Goal: Information Seeking & Learning: Learn about a topic

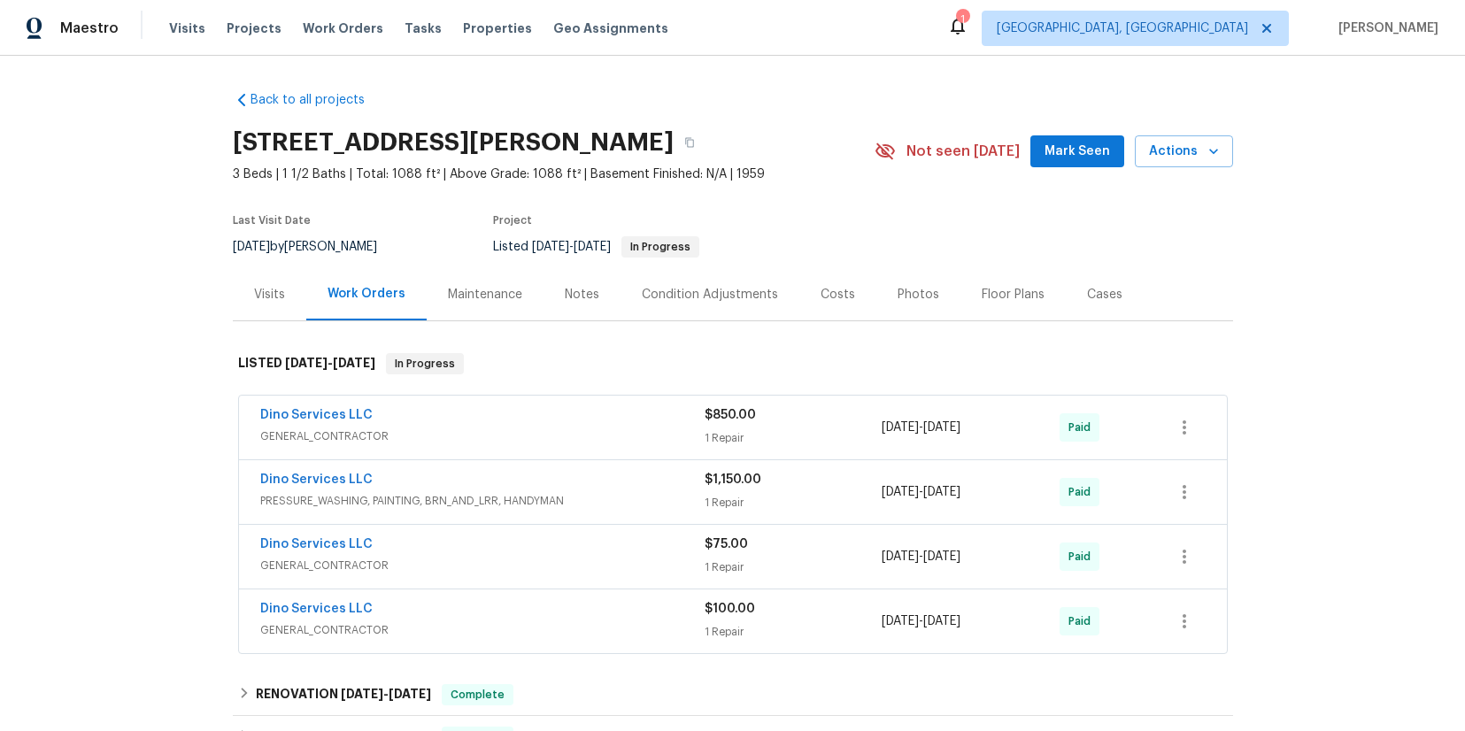
scroll to position [337, 0]
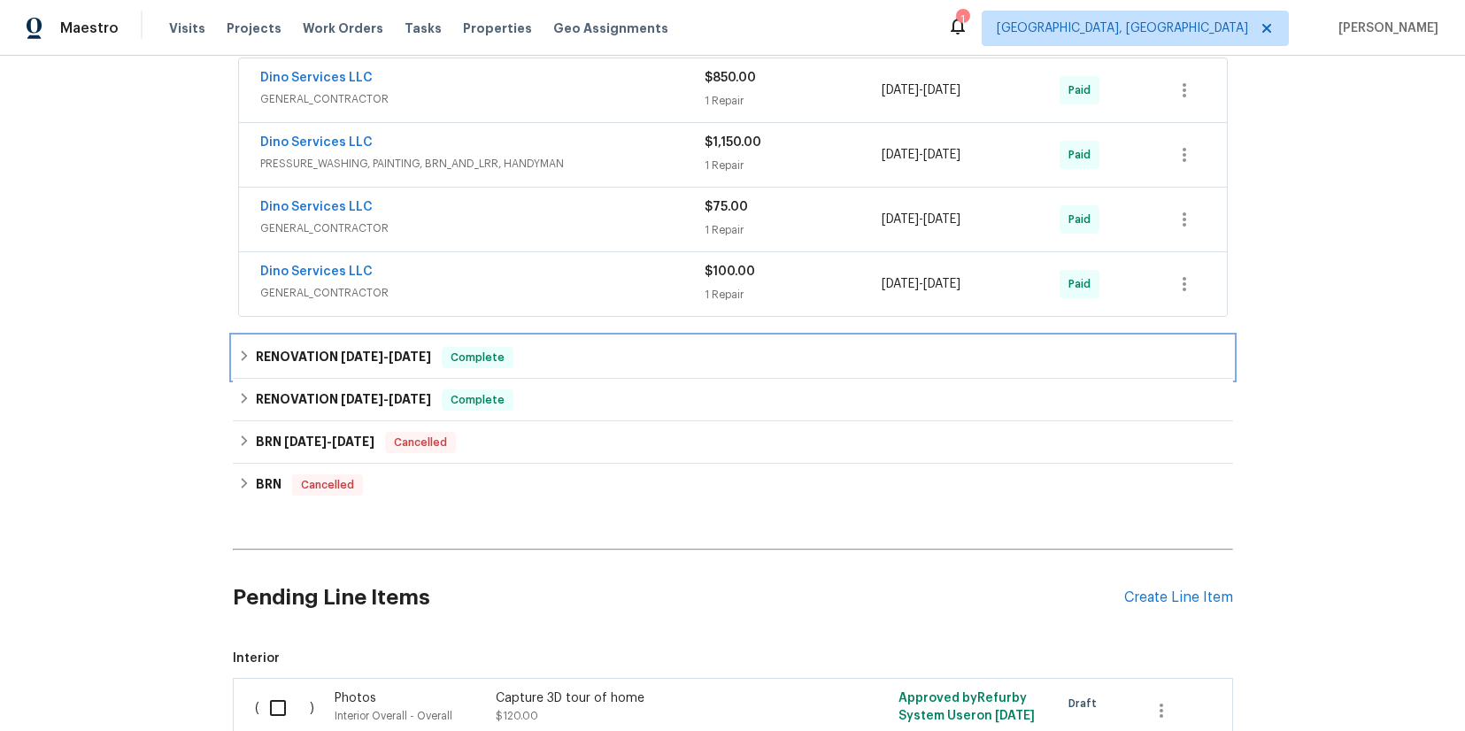
click at [341, 355] on span "[DATE]" at bounding box center [362, 357] width 42 height 12
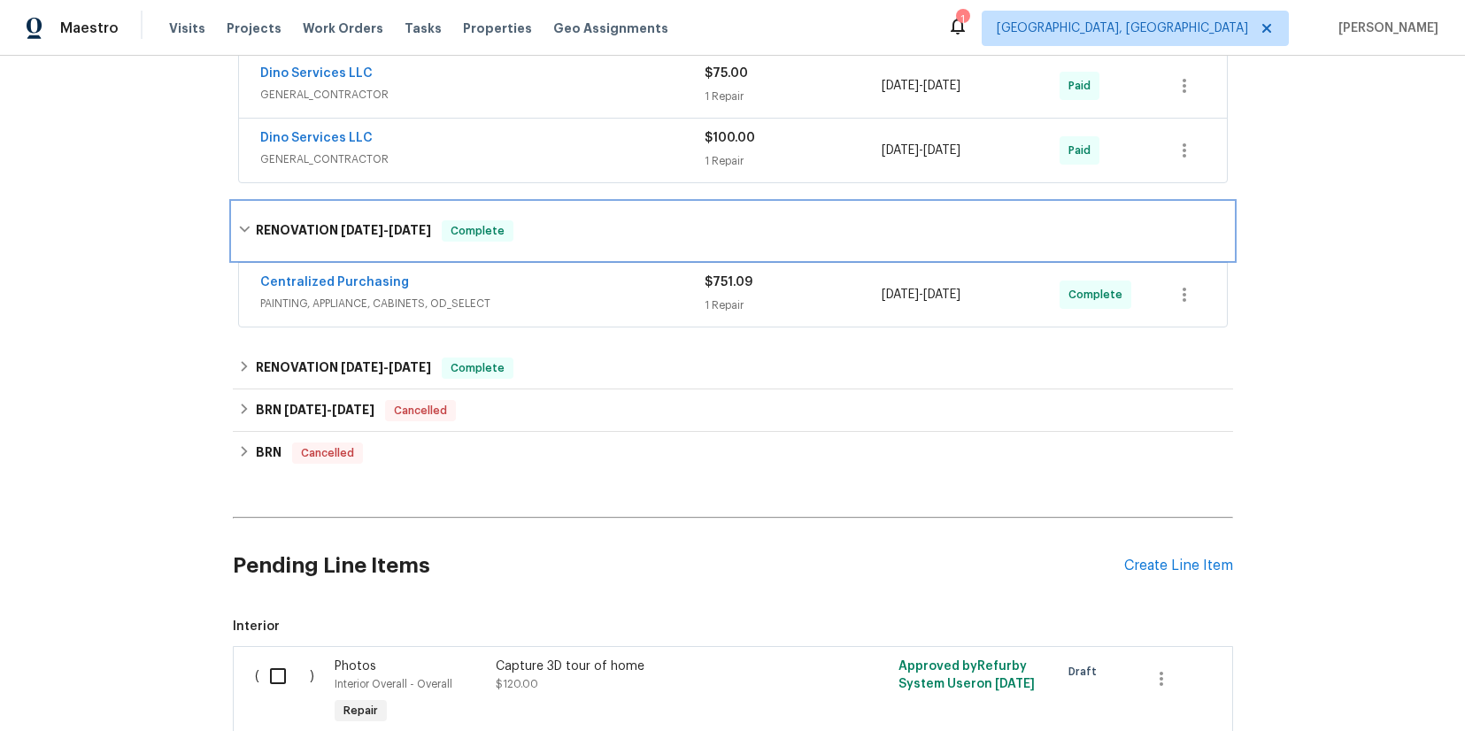
scroll to position [475, 0]
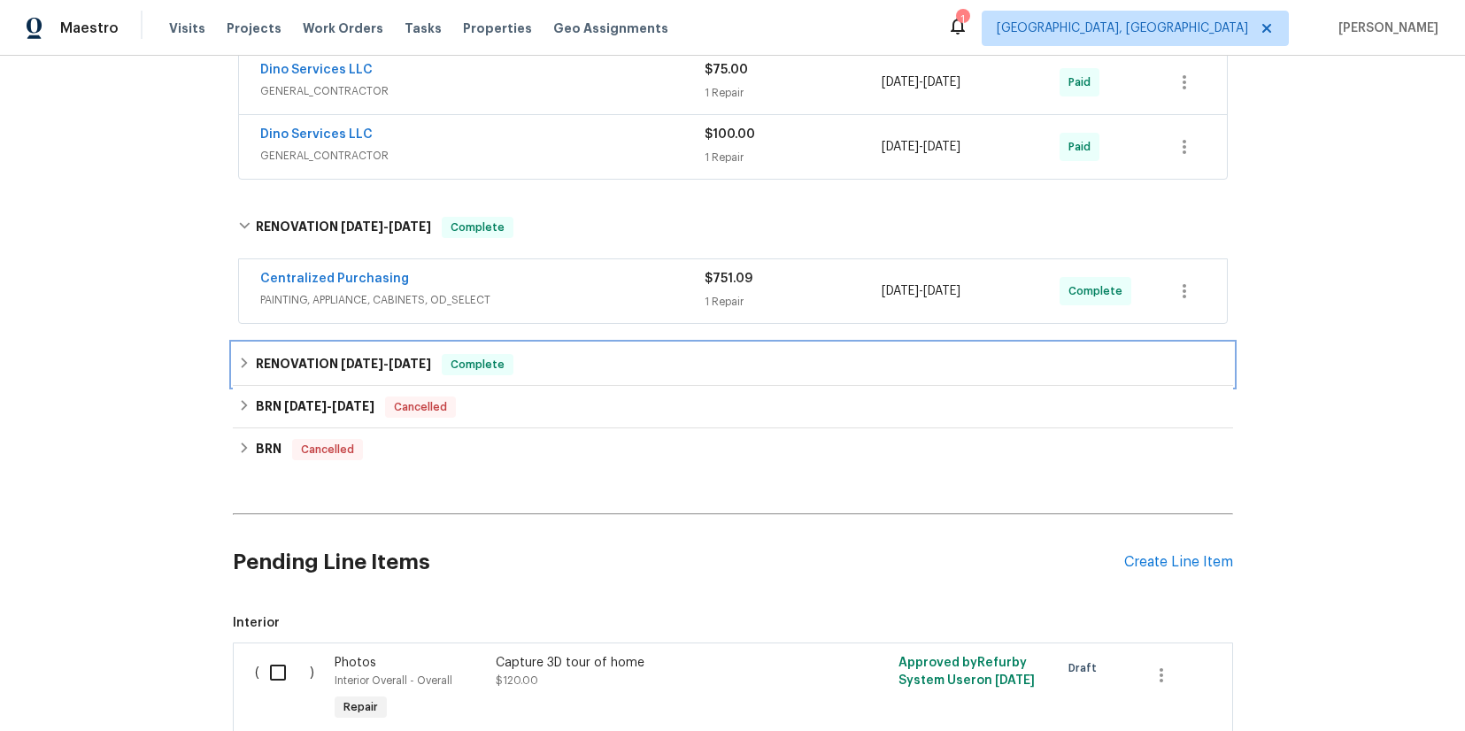
click at [350, 362] on span "[DATE]" at bounding box center [362, 364] width 42 height 12
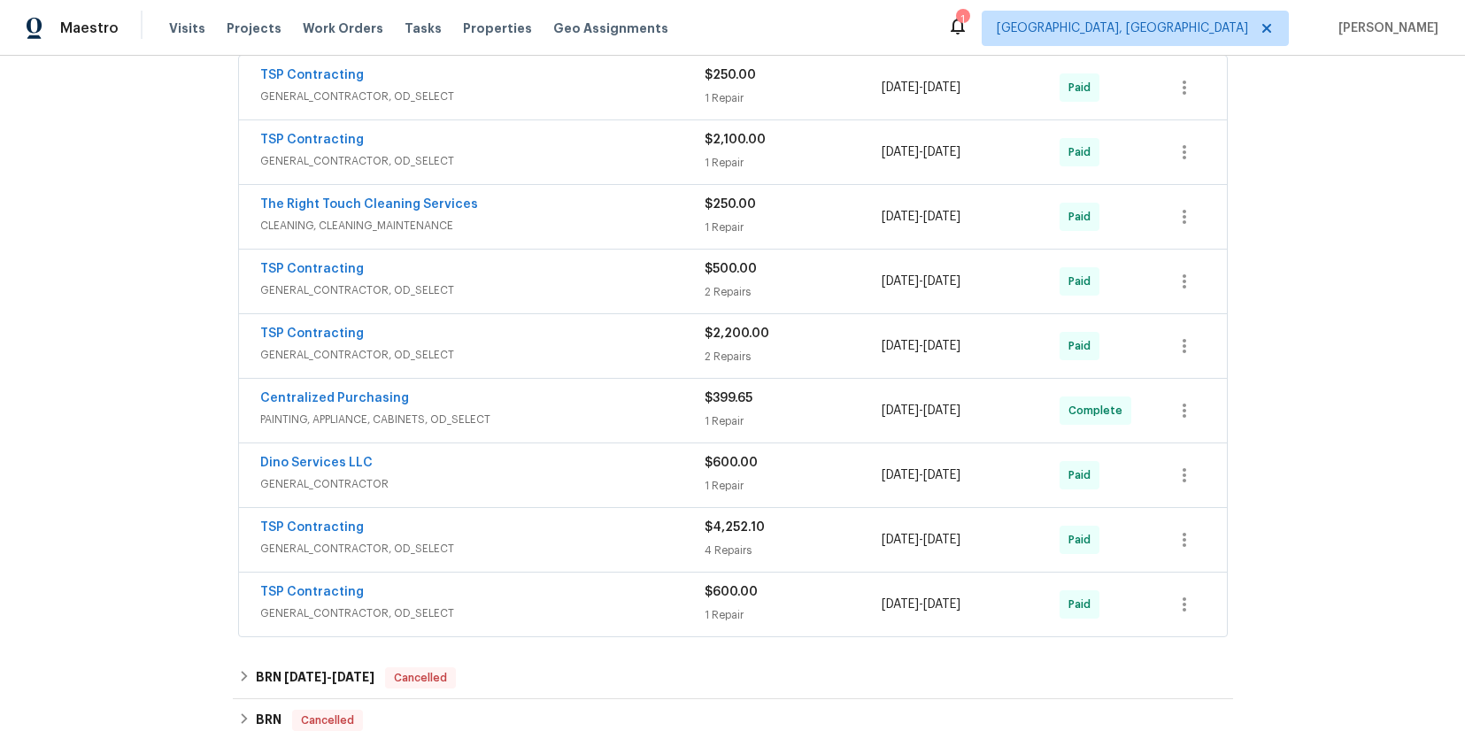
scroll to position [899, 0]
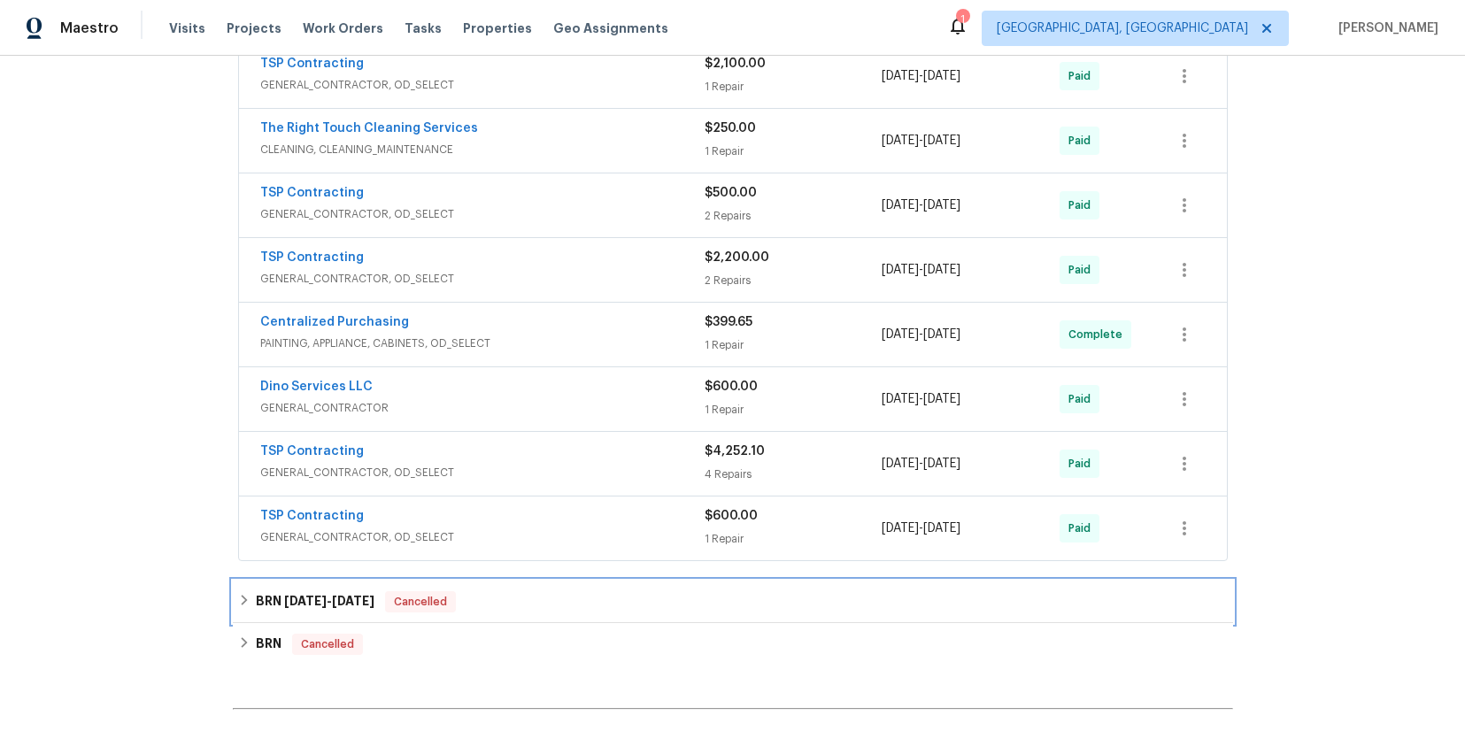
click at [328, 596] on span "[DATE] - [DATE]" at bounding box center [329, 601] width 90 height 12
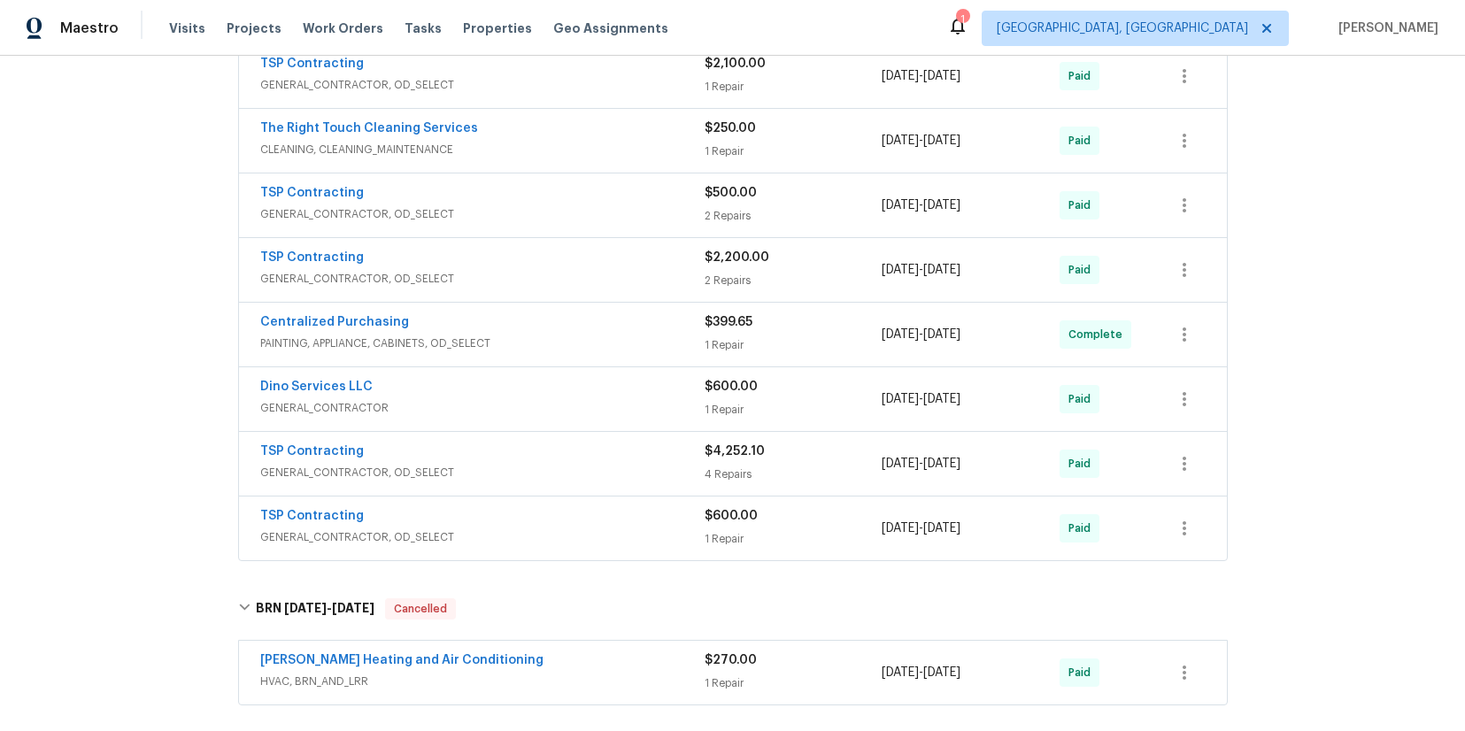
click at [316, 474] on span "GENERAL_CONTRACTOR, OD_SELECT" at bounding box center [482, 473] width 444 height 18
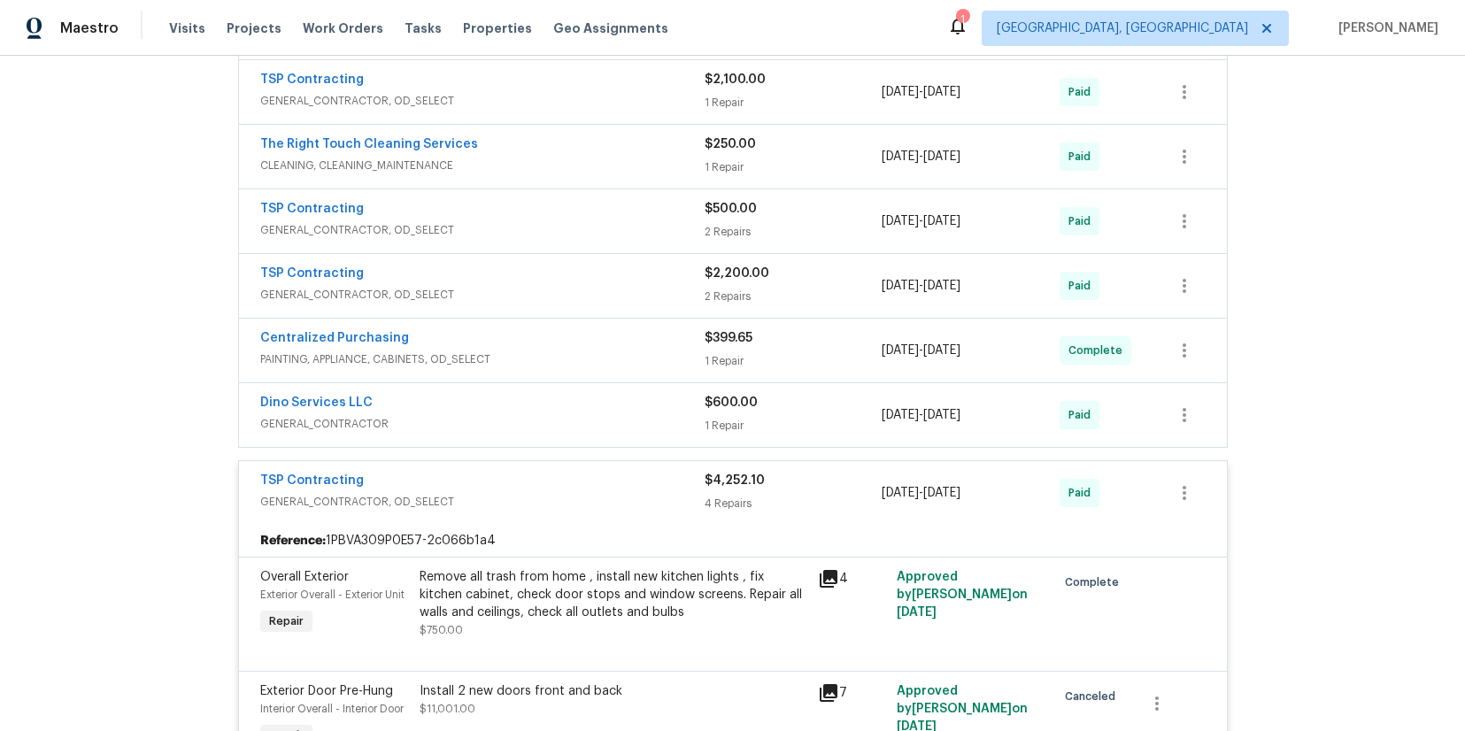
scroll to position [874, 0]
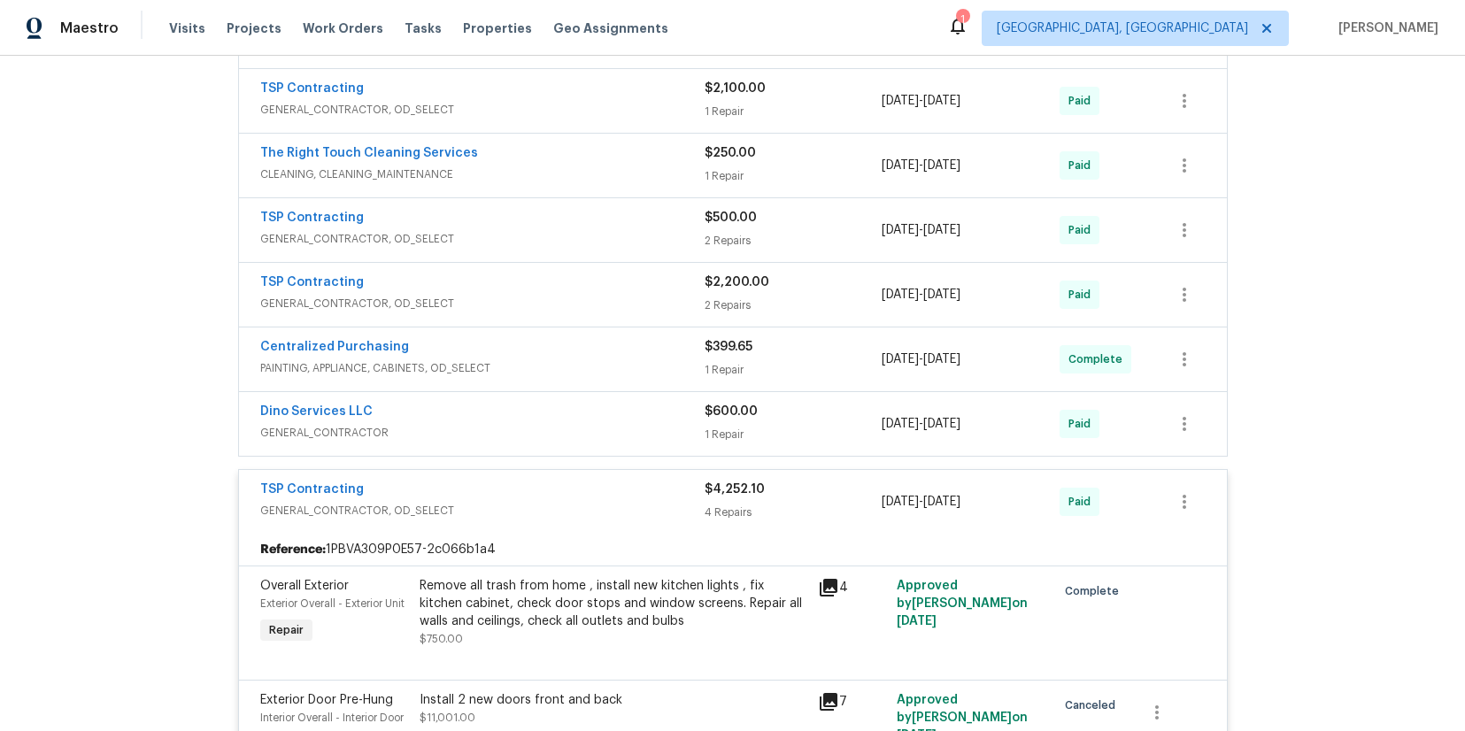
click at [370, 298] on span "GENERAL_CONTRACTOR, OD_SELECT" at bounding box center [482, 304] width 444 height 18
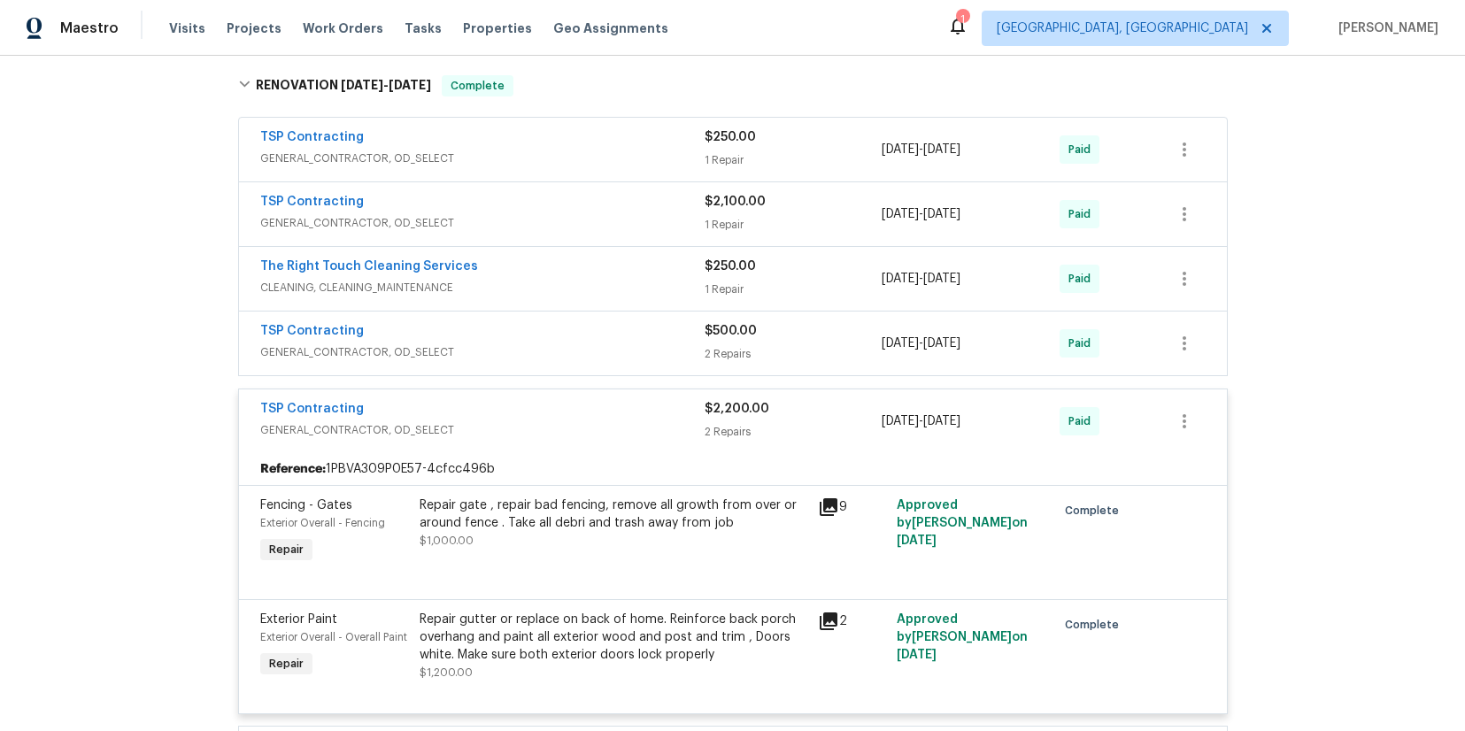
scroll to position [742, 0]
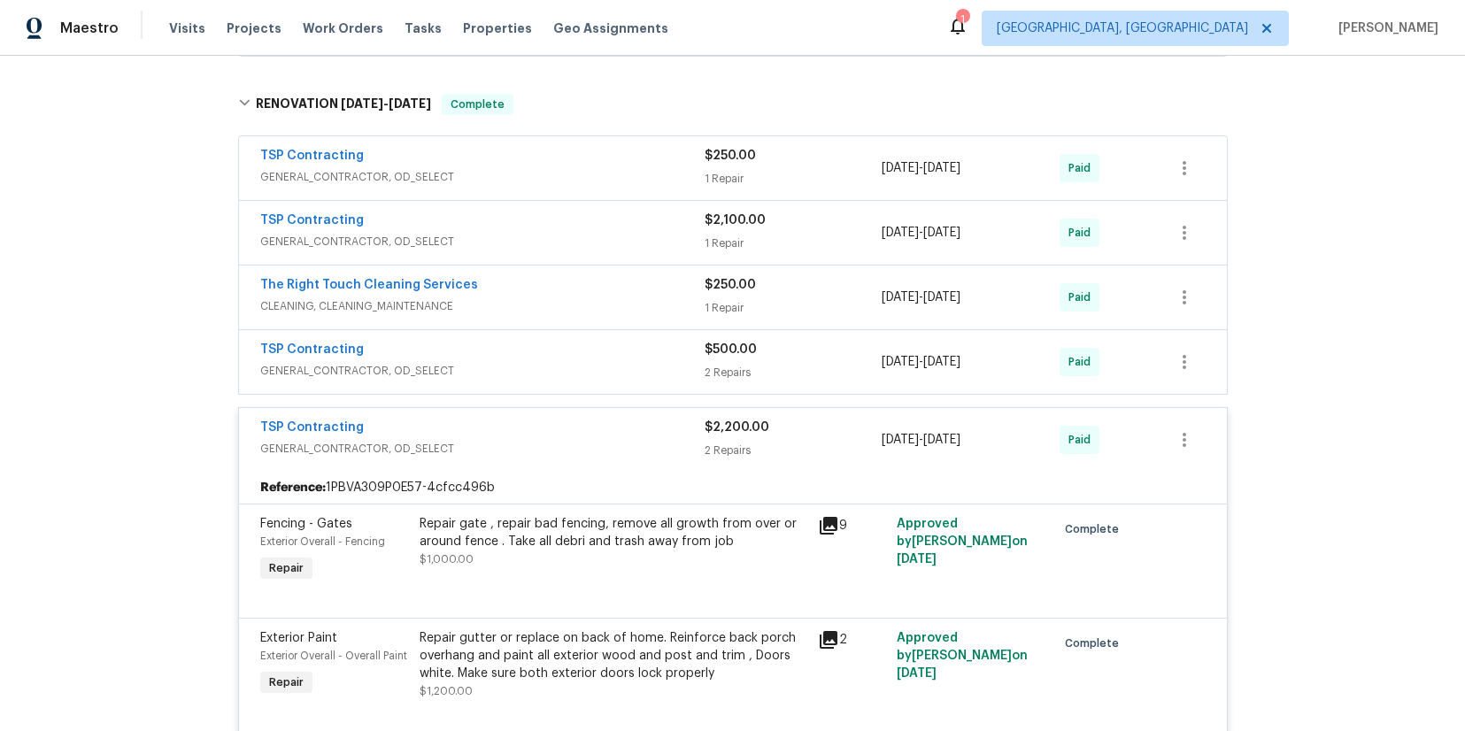
click at [369, 243] on span "GENERAL_CONTRACTOR, OD_SELECT" at bounding box center [482, 242] width 444 height 18
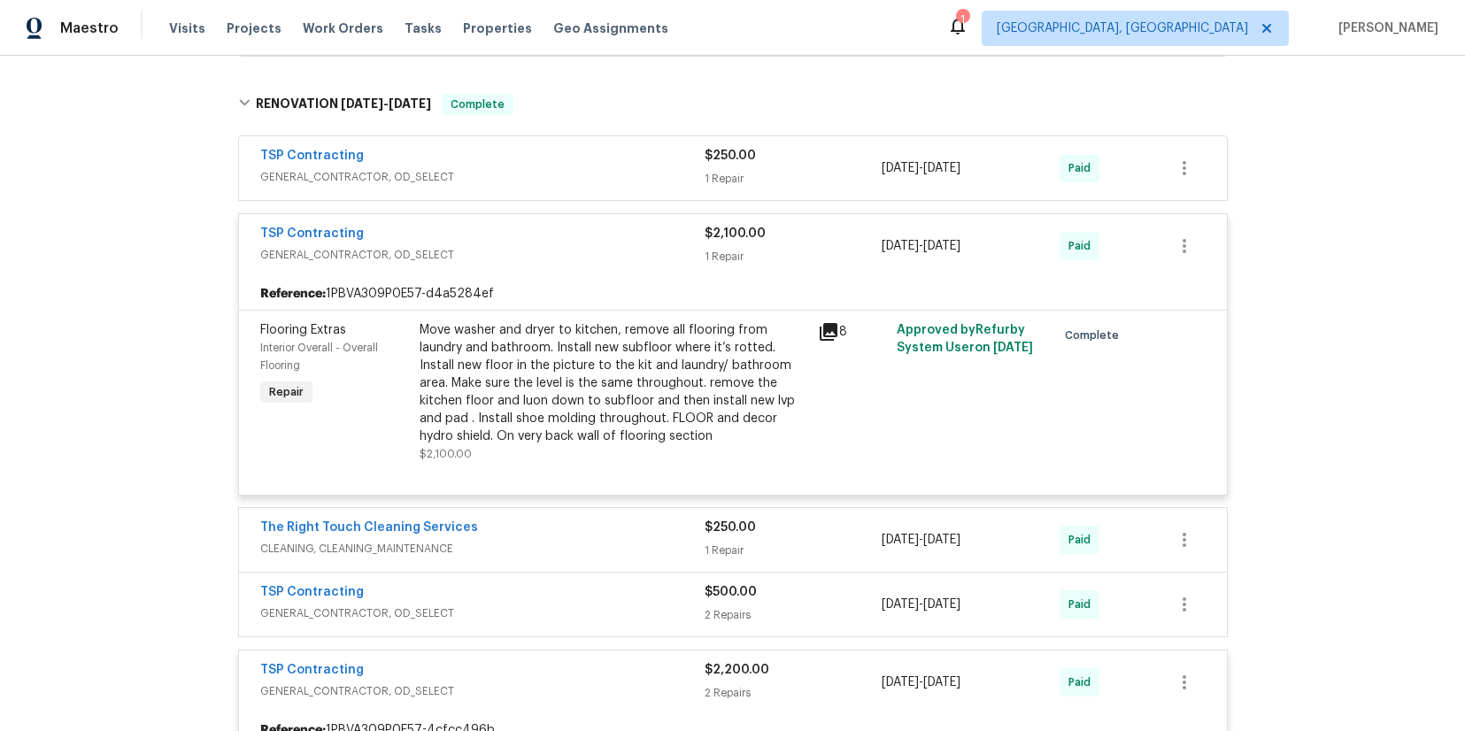
click at [822, 333] on icon at bounding box center [829, 332] width 18 height 18
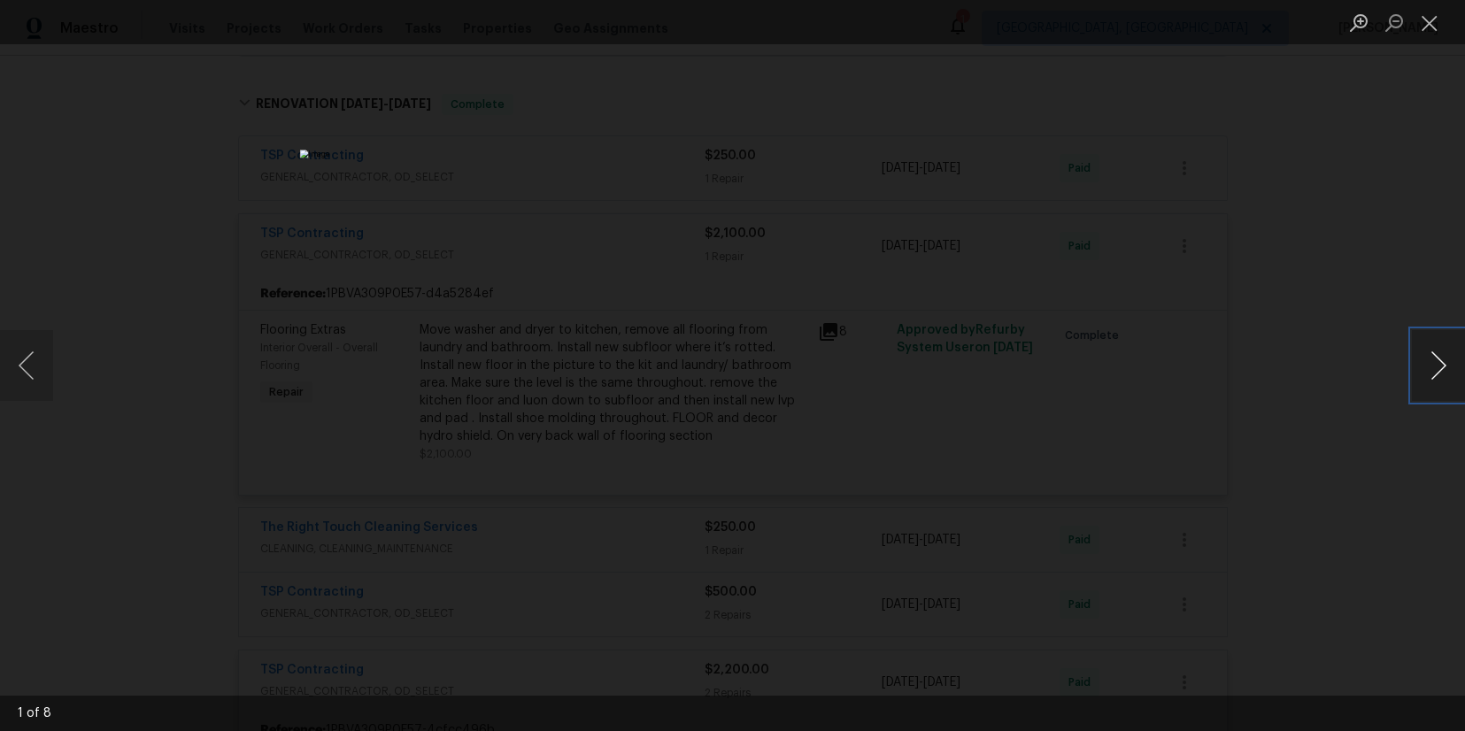
click at [1441, 369] on button "Next image" at bounding box center [1438, 365] width 53 height 71
click at [1440, 369] on button "Next image" at bounding box center [1438, 365] width 53 height 71
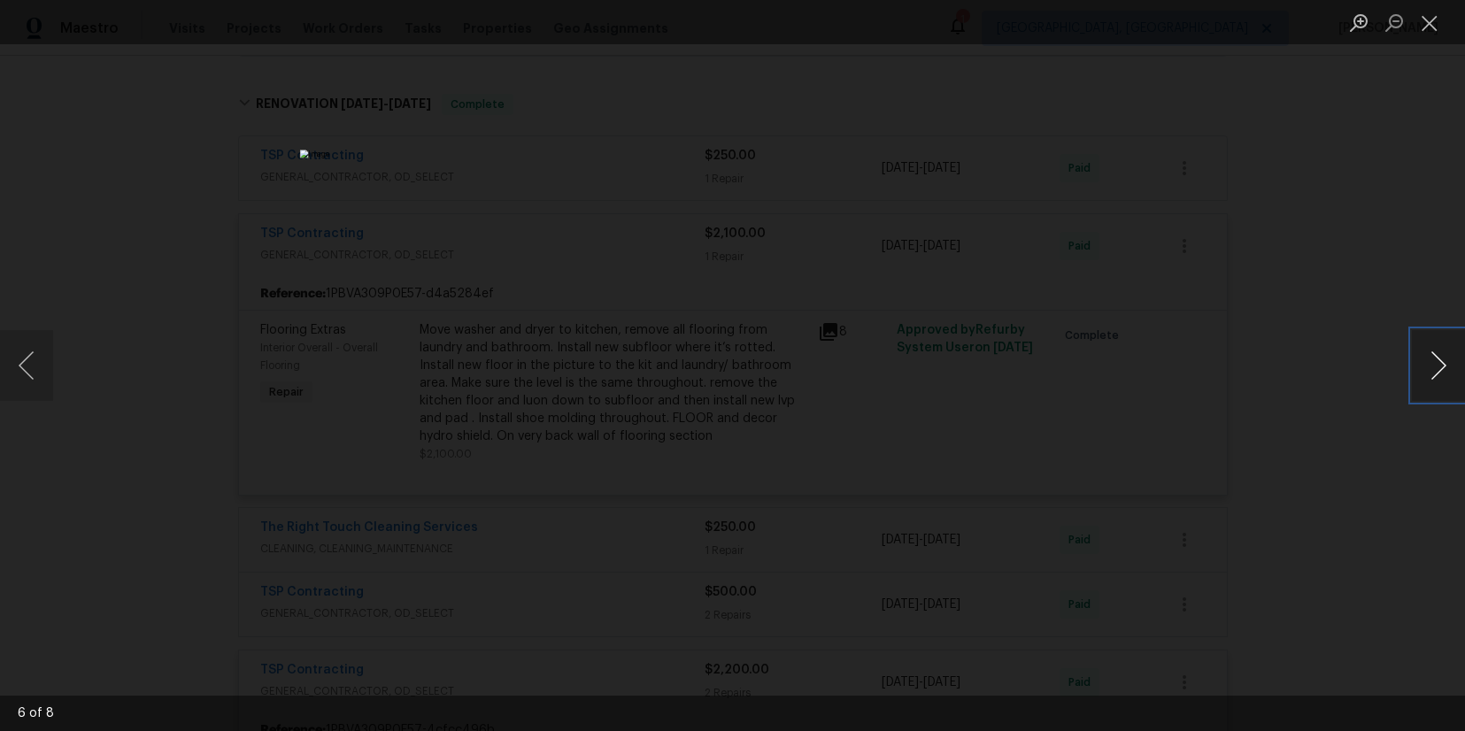
click at [1440, 369] on button "Next image" at bounding box center [1438, 365] width 53 height 71
click at [1433, 31] on button "Close lightbox" at bounding box center [1429, 22] width 35 height 31
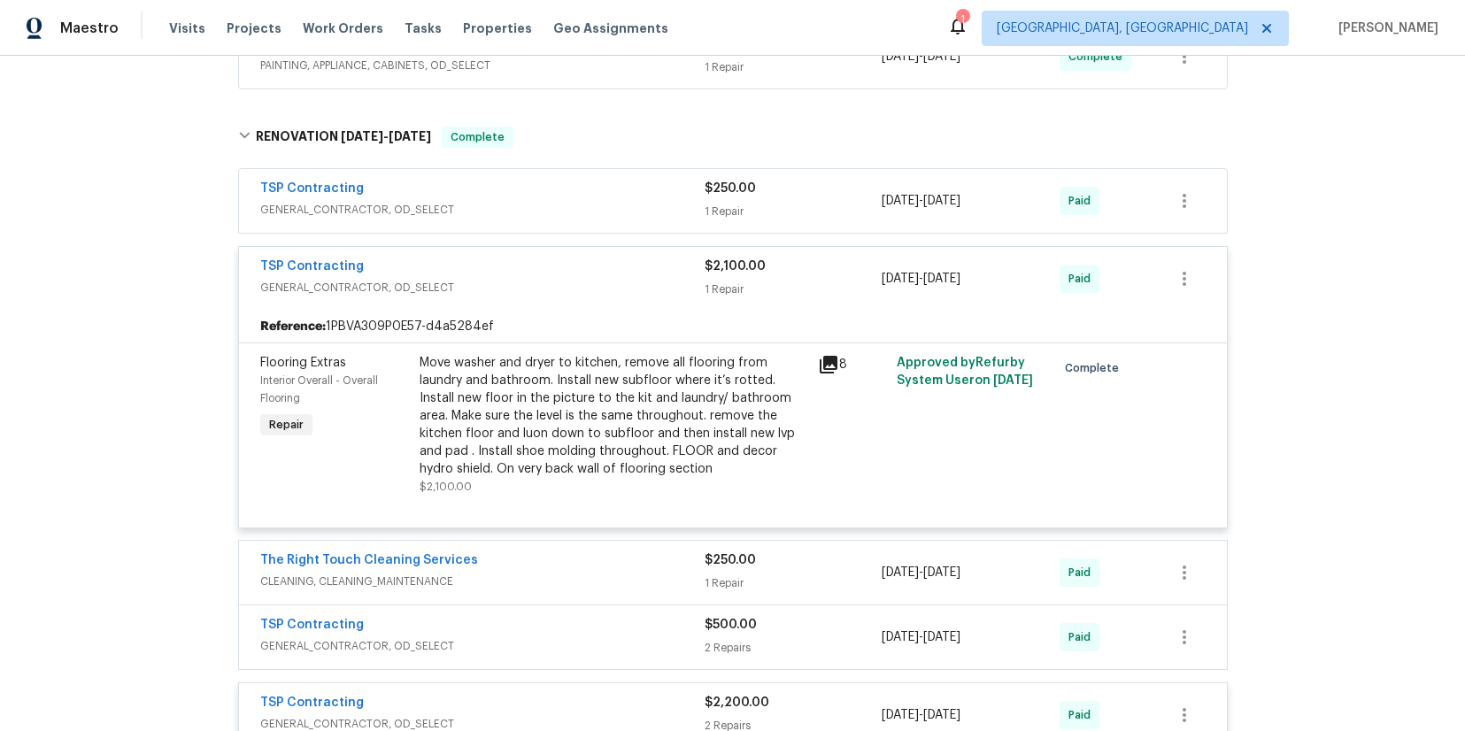
scroll to position [708, 0]
click at [411, 213] on span "GENERAL_CONTRACTOR, OD_SELECT" at bounding box center [482, 211] width 444 height 18
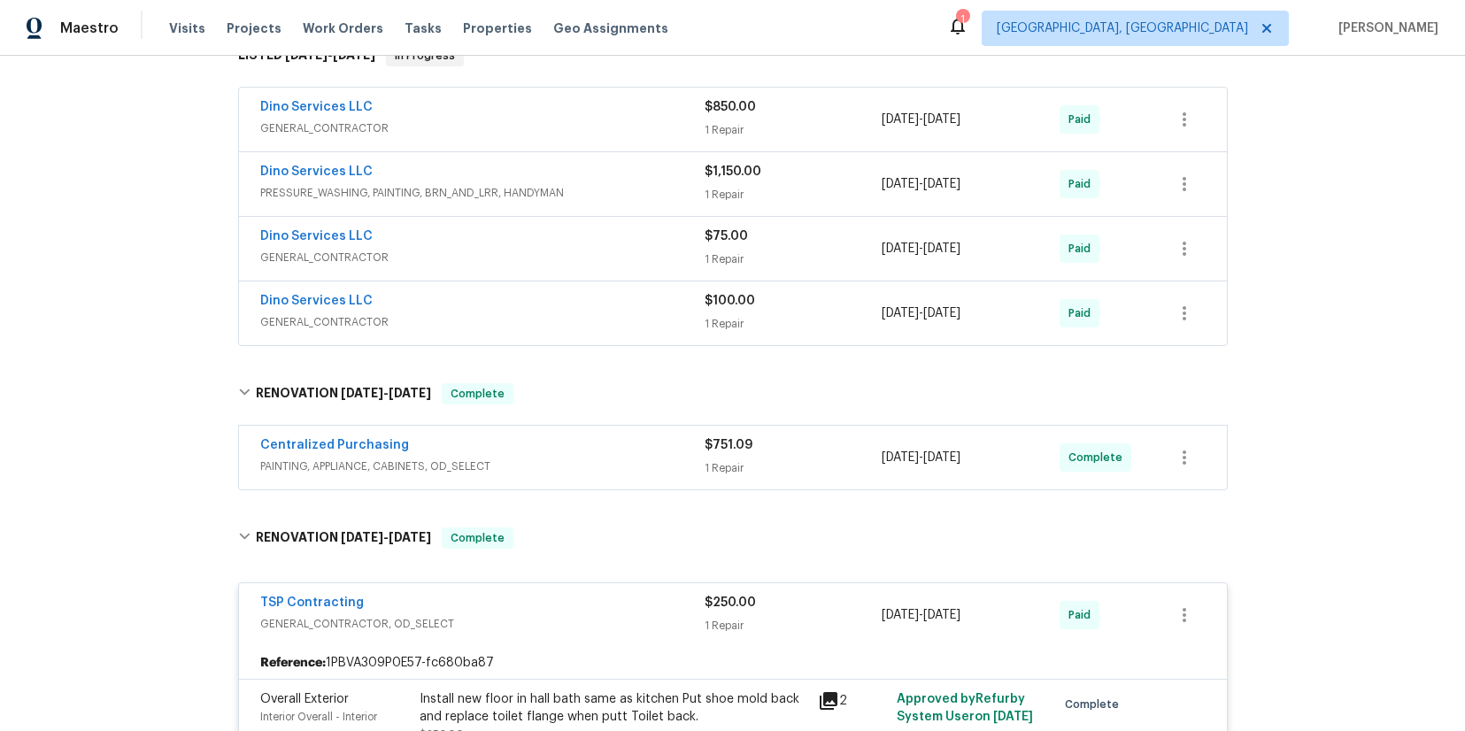
scroll to position [190, 0]
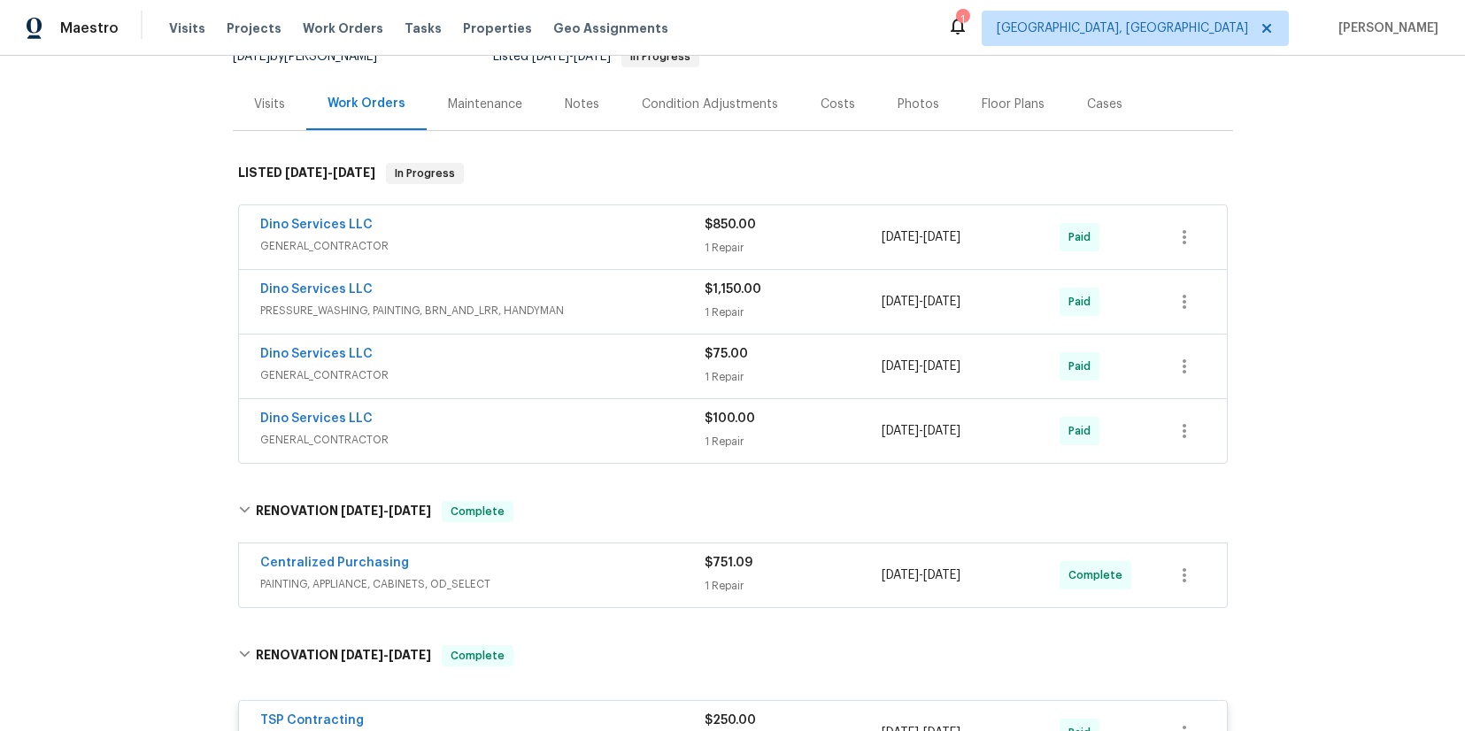
click at [446, 311] on span "PRESSURE_WASHING, PAINTING, BRN_AND_LRR, HANDYMAN" at bounding box center [482, 311] width 444 height 18
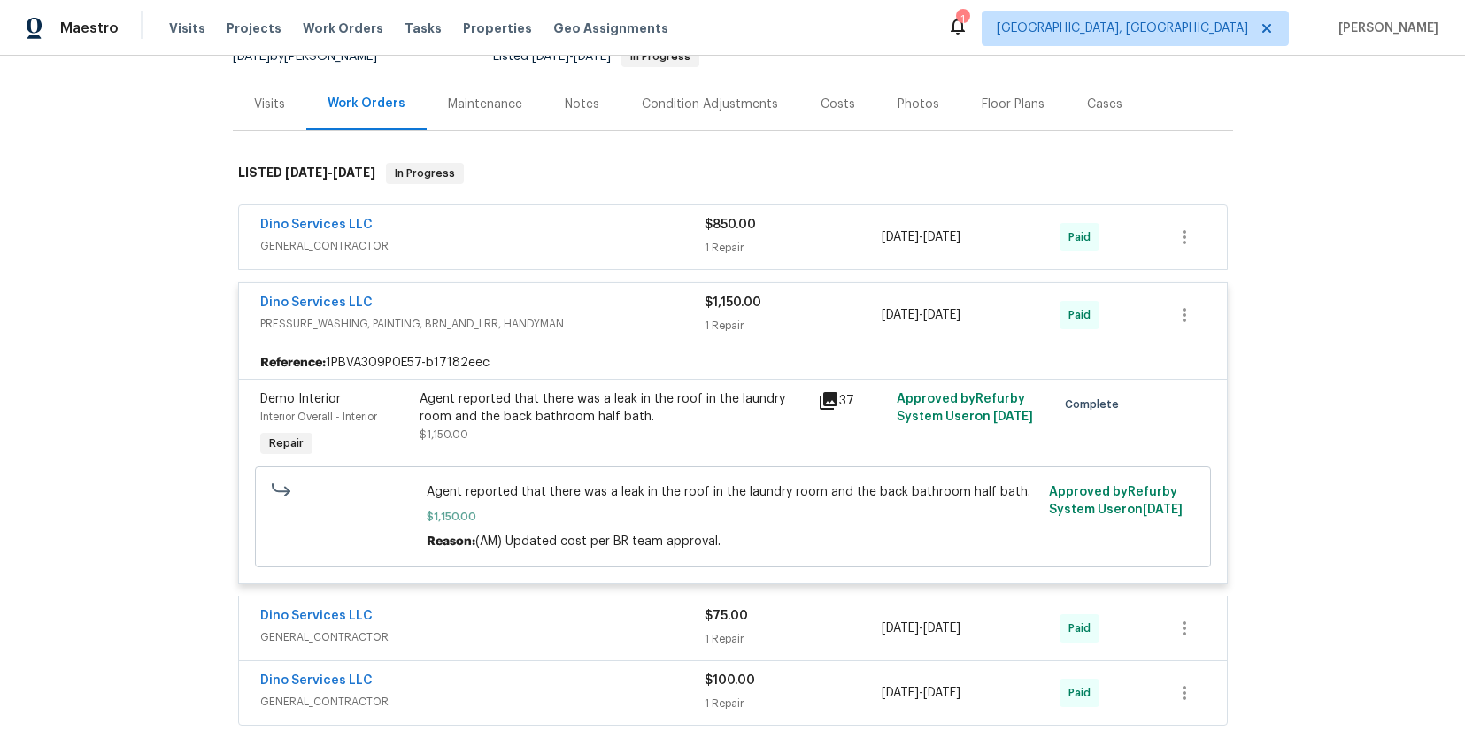
click at [294, 244] on span "GENERAL_CONTRACTOR" at bounding box center [482, 246] width 444 height 18
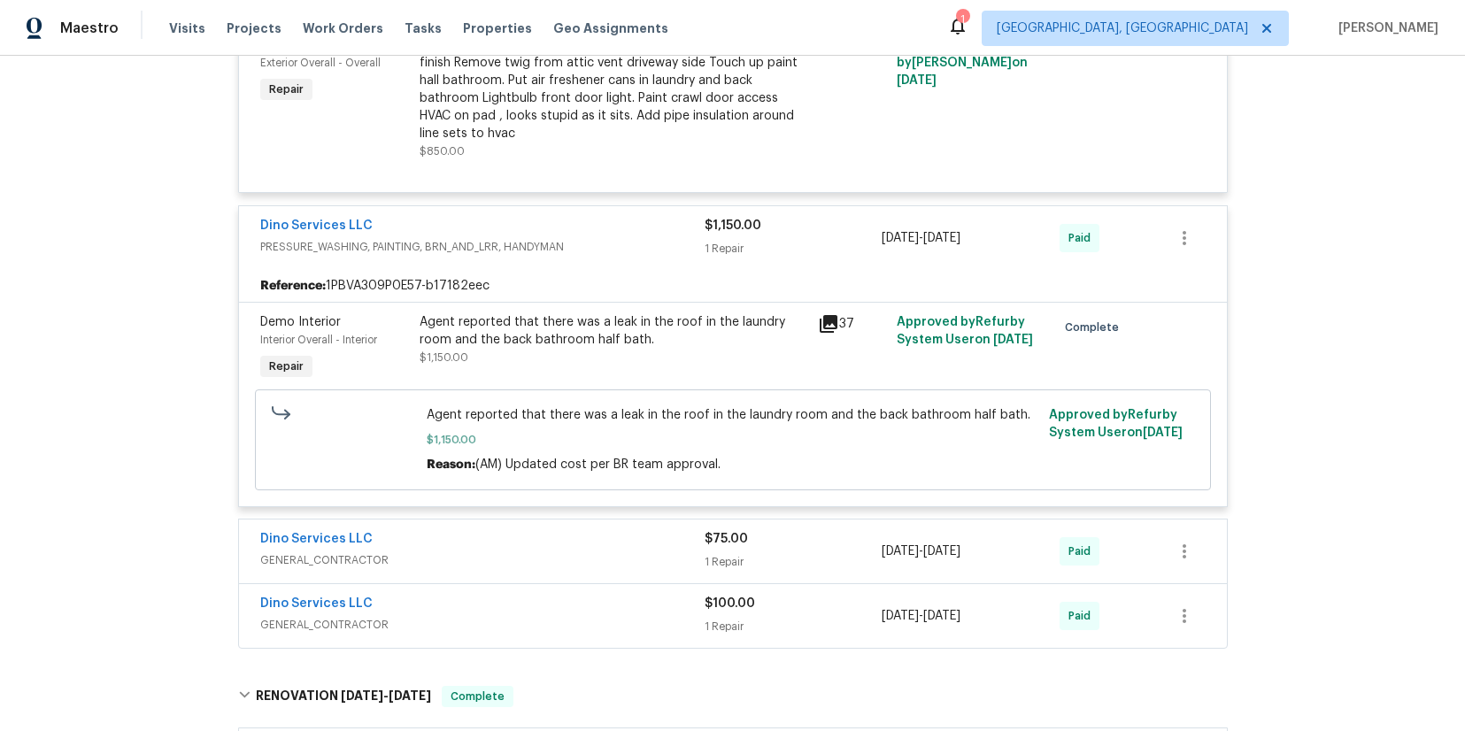
scroll to position [297, 0]
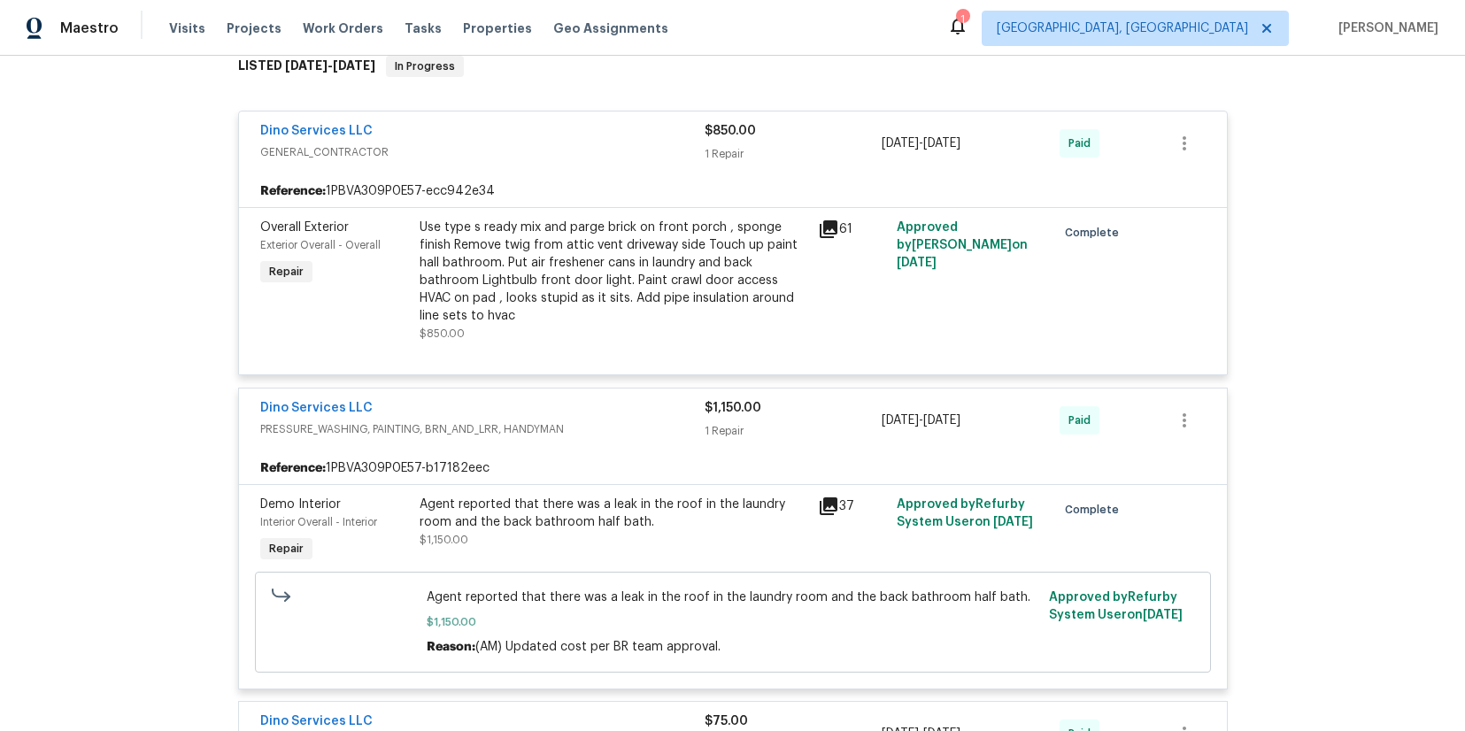
click at [822, 236] on icon at bounding box center [829, 229] width 18 height 18
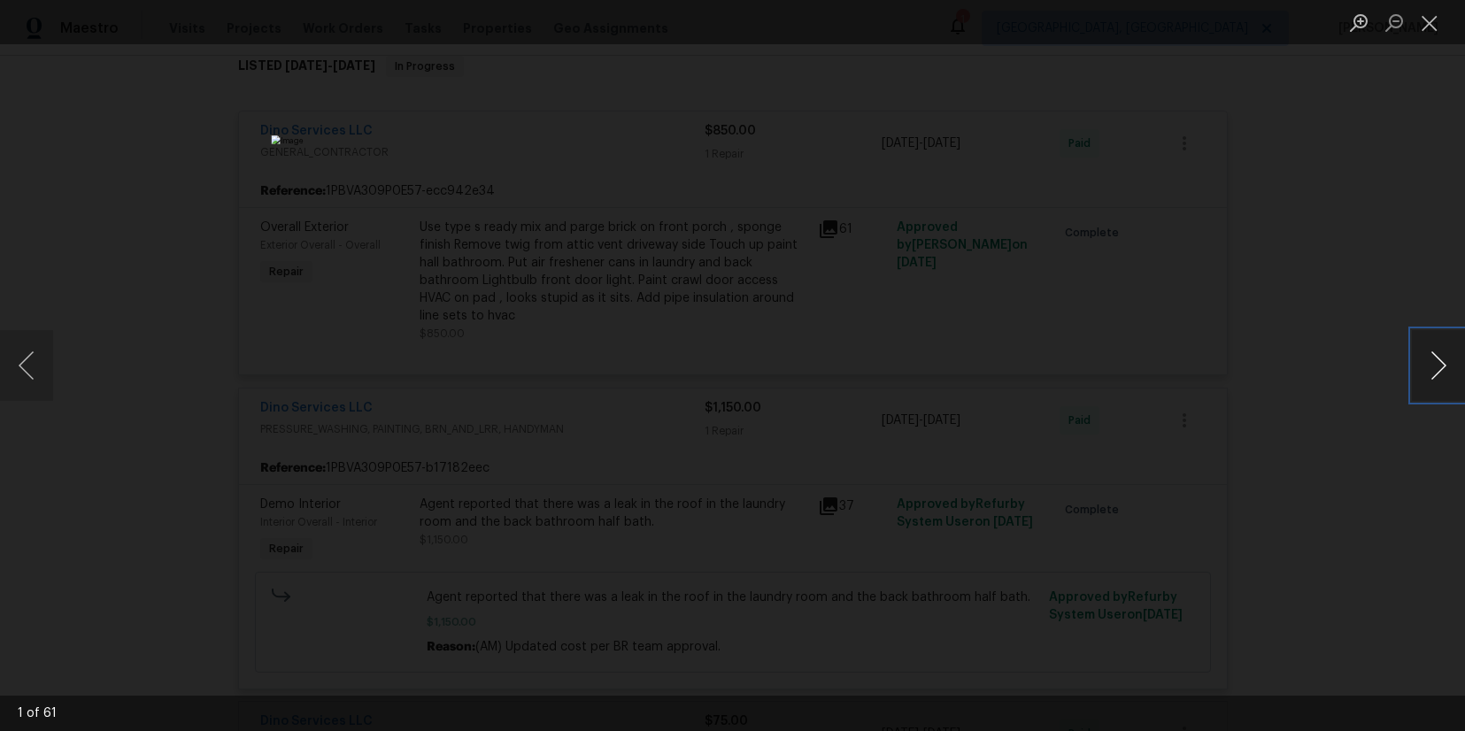
click at [1443, 366] on button "Next image" at bounding box center [1438, 365] width 53 height 71
click at [1441, 366] on button "Next image" at bounding box center [1438, 365] width 53 height 71
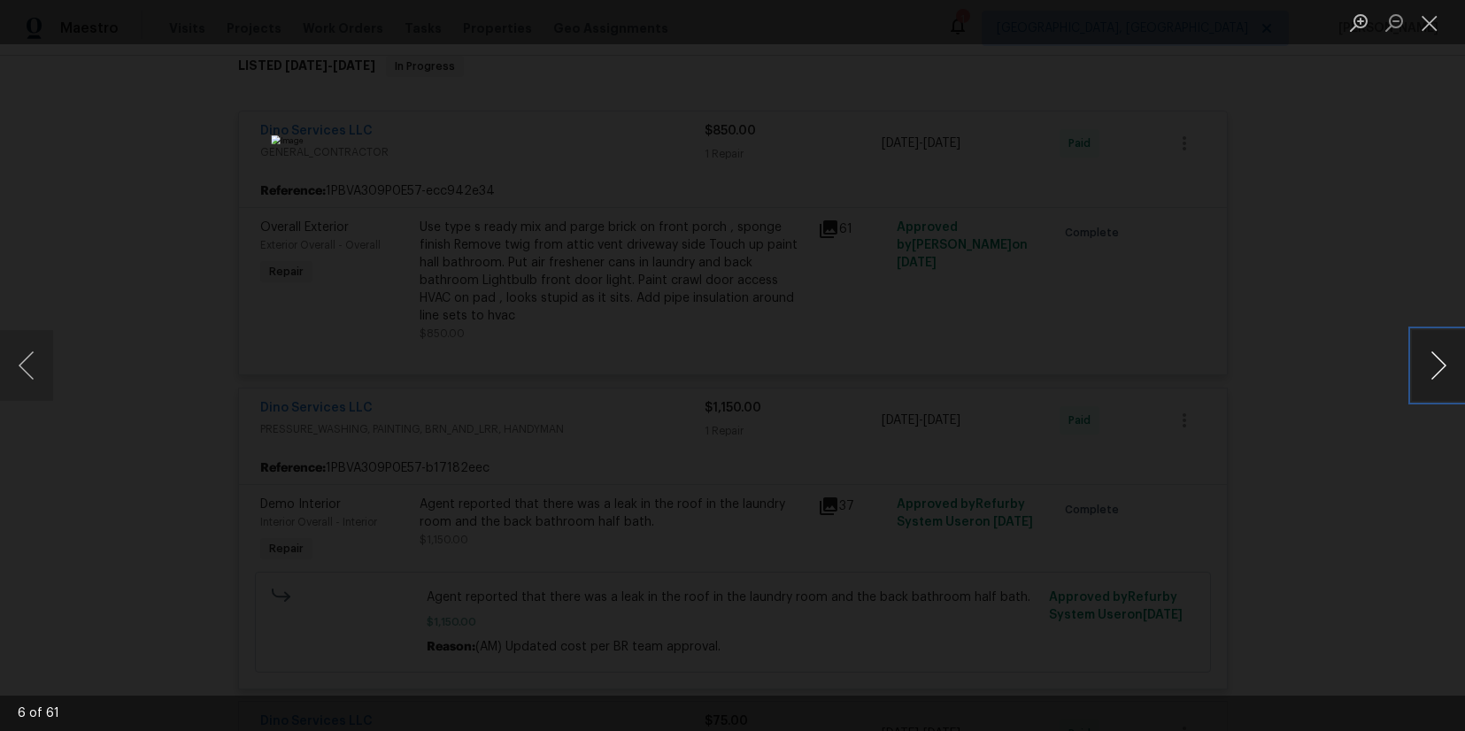
click at [1441, 366] on button "Next image" at bounding box center [1438, 365] width 53 height 71
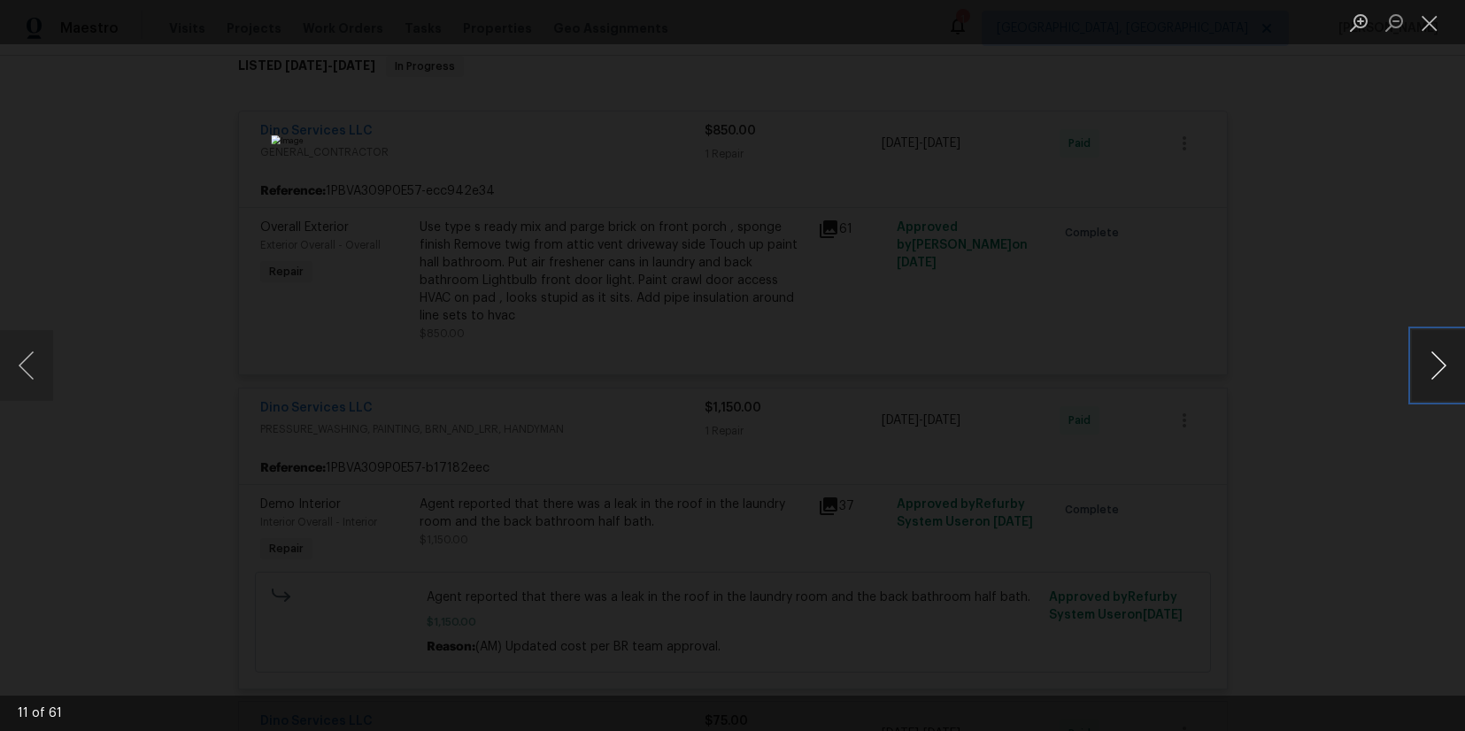
click at [1441, 366] on button "Next image" at bounding box center [1438, 365] width 53 height 71
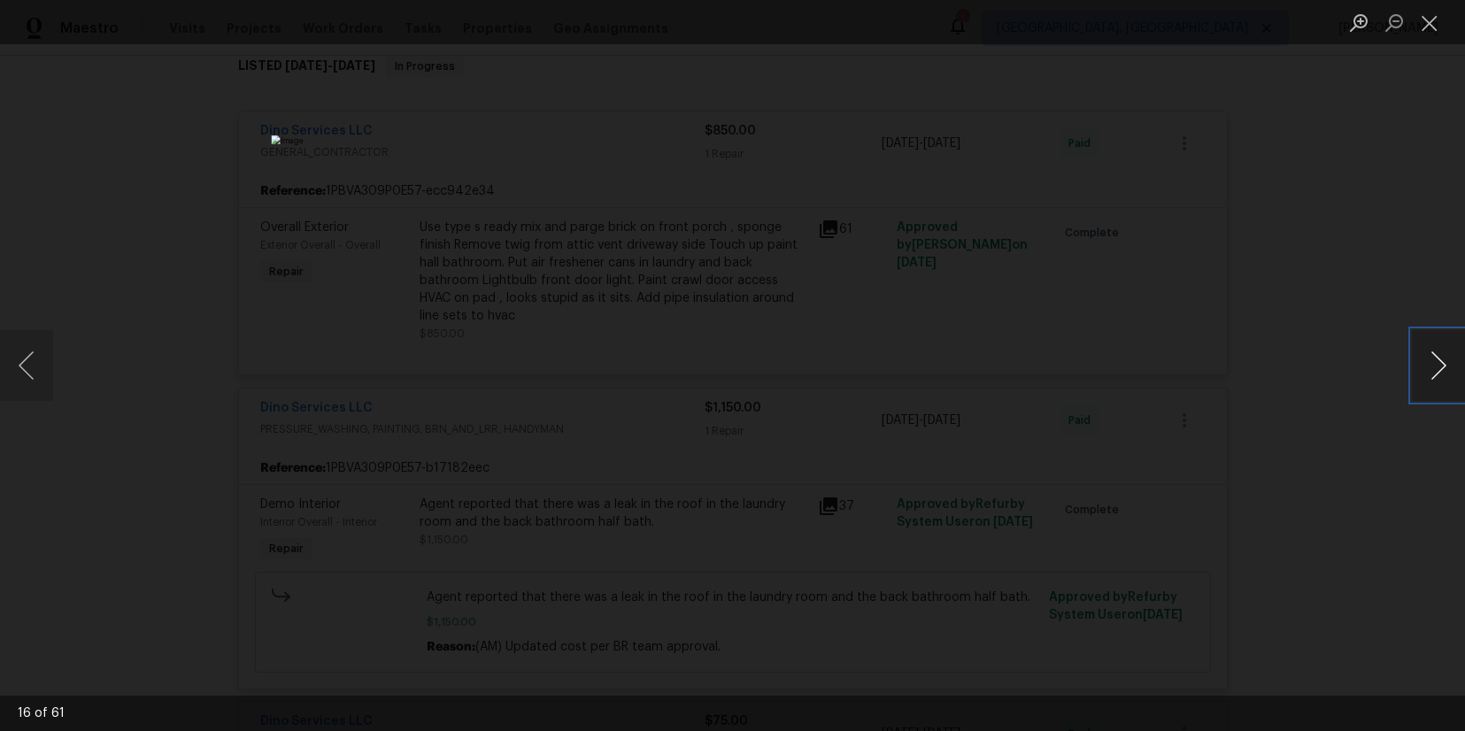
click at [1441, 366] on button "Next image" at bounding box center [1438, 365] width 53 height 71
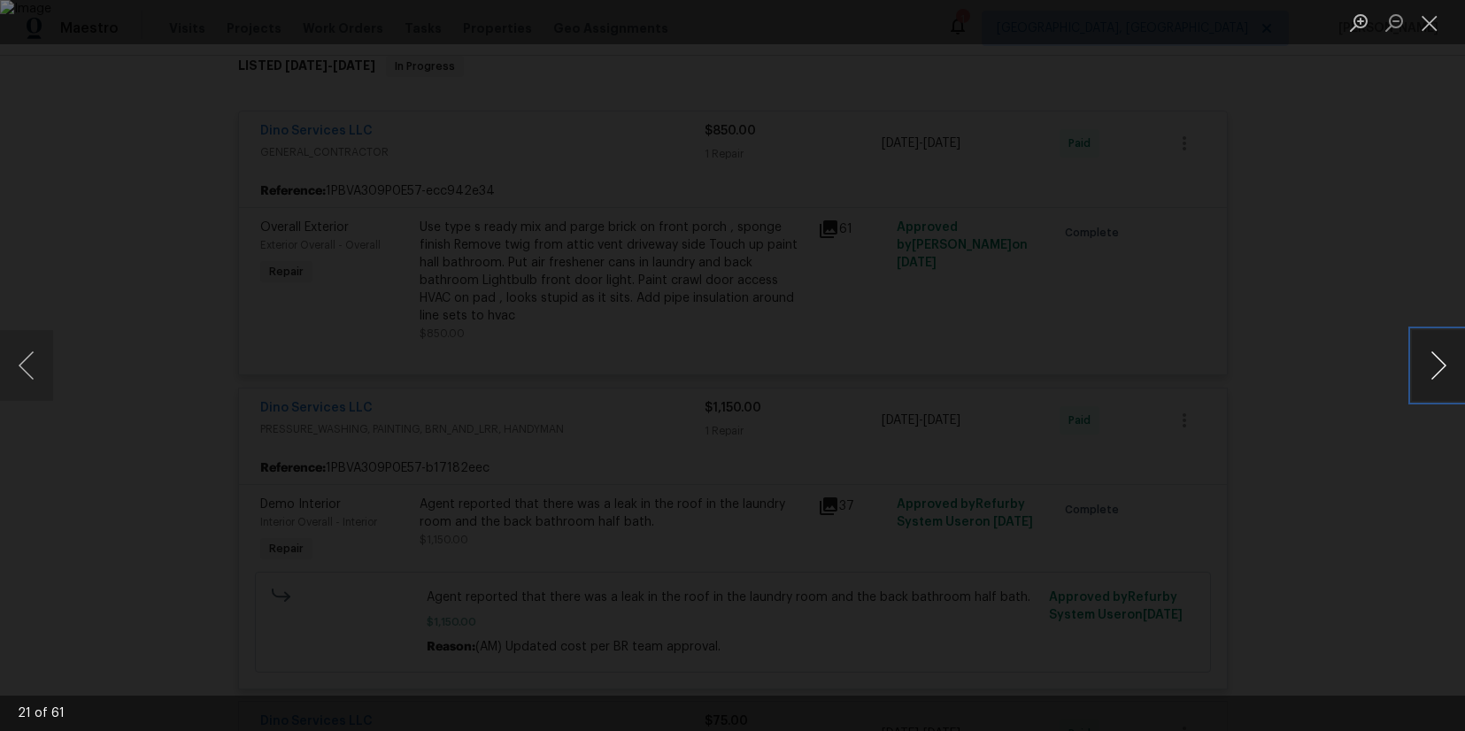
click at [1441, 366] on button "Next image" at bounding box center [1438, 365] width 53 height 71
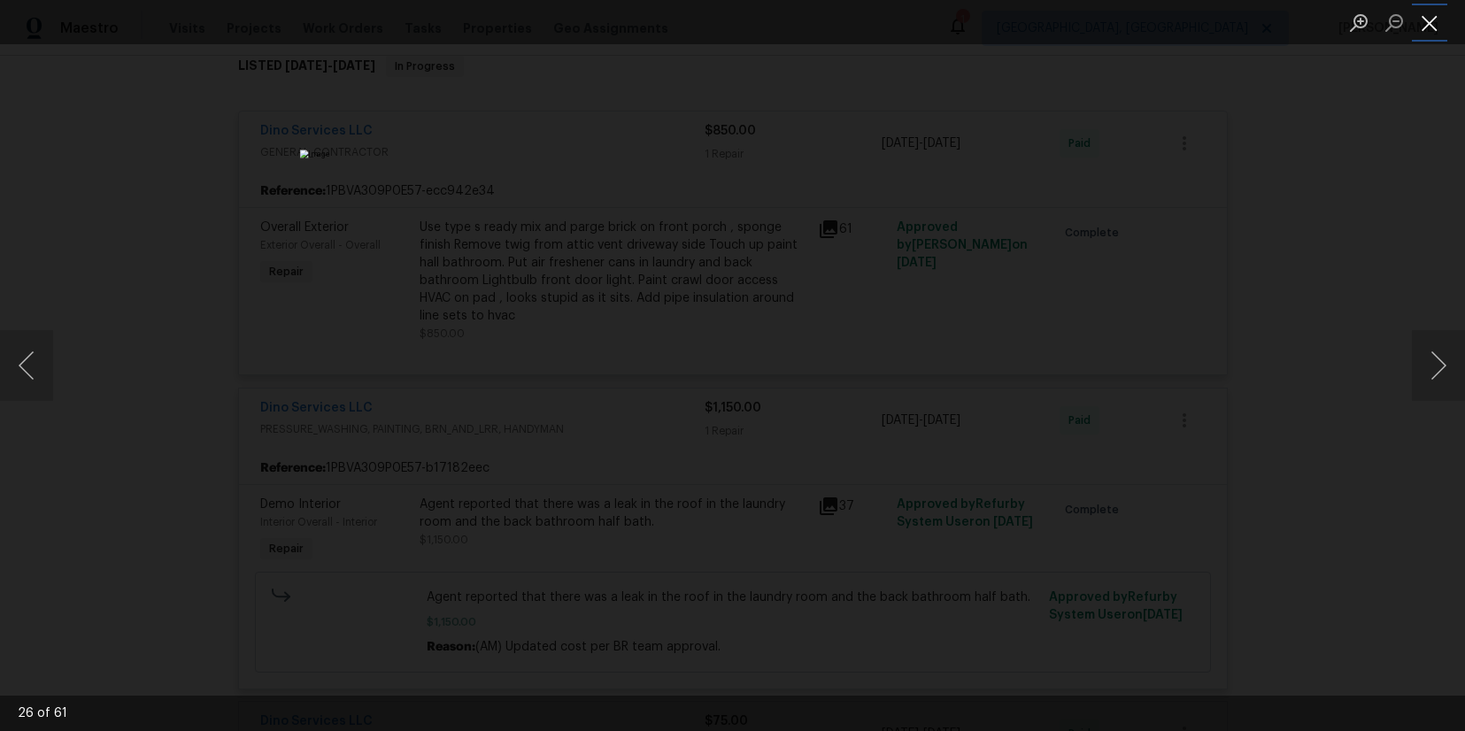
click at [1429, 27] on button "Close lightbox" at bounding box center [1429, 22] width 35 height 31
